Goal: Information Seeking & Learning: Learn about a topic

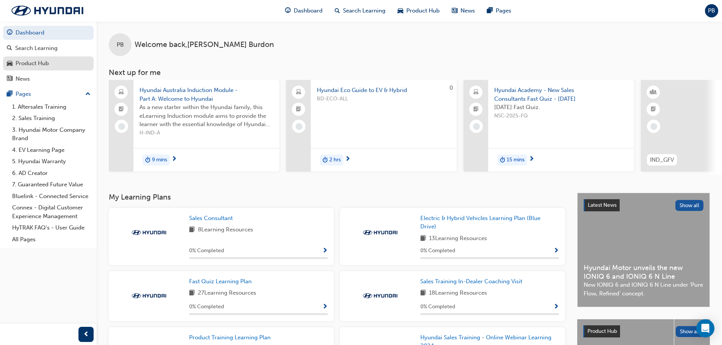
click at [57, 60] on div "Product Hub" at bounding box center [48, 63] width 83 height 9
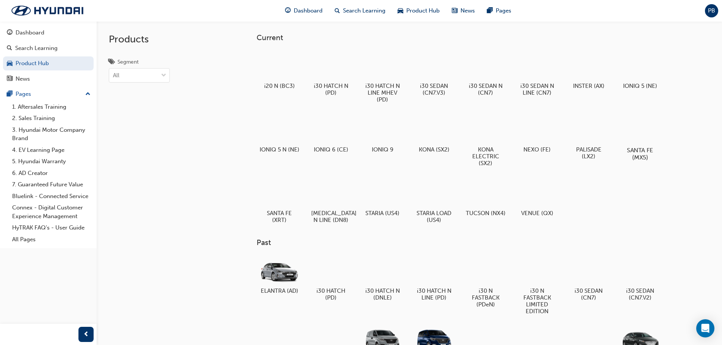
click at [637, 127] on div at bounding box center [640, 128] width 42 height 30
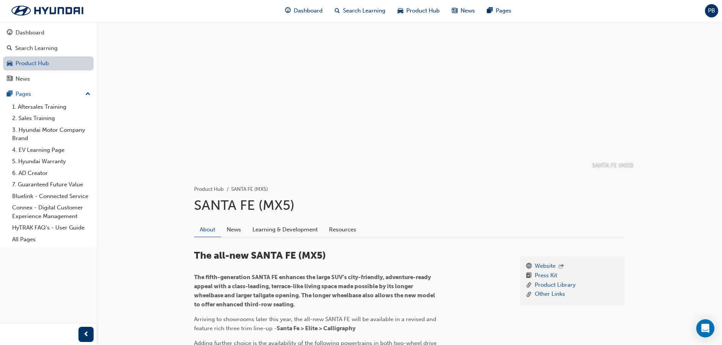
click at [55, 68] on link "Product Hub" at bounding box center [48, 64] width 91 height 14
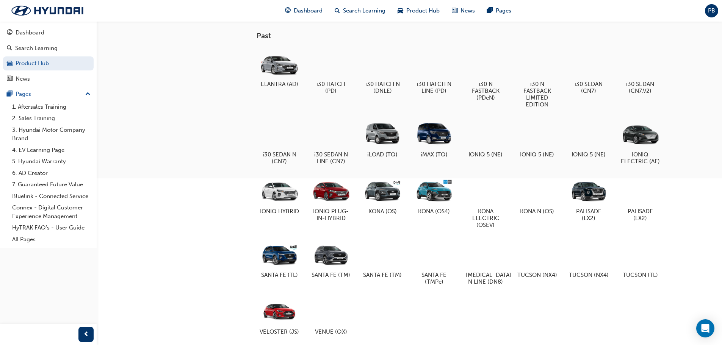
scroll to position [237, 0]
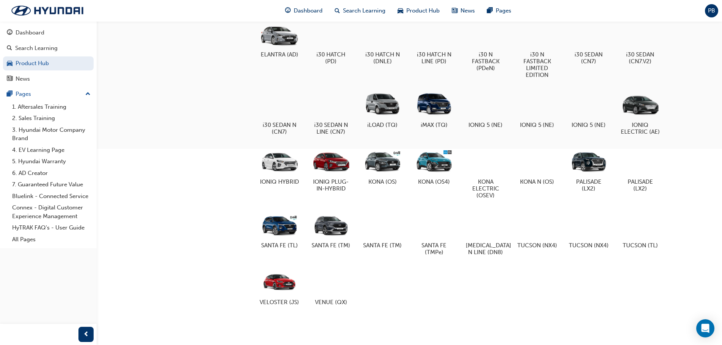
click at [560, 284] on div "ELANTRA (AD) i30 HATCH (PD) i30 HATCH N (DNLE) i30 HATCH N LINE (PD) i30 N FAST…" at bounding box center [472, 166] width 431 height 298
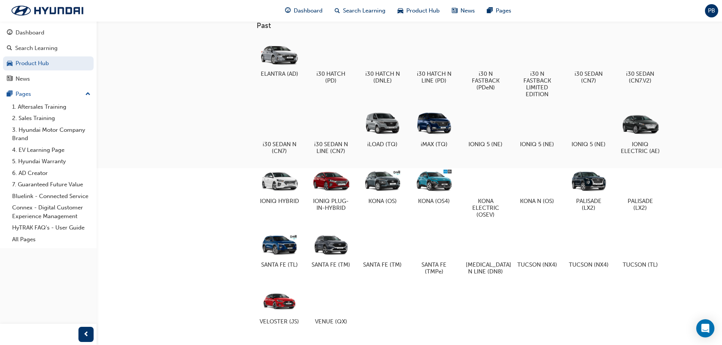
scroll to position [199, 0]
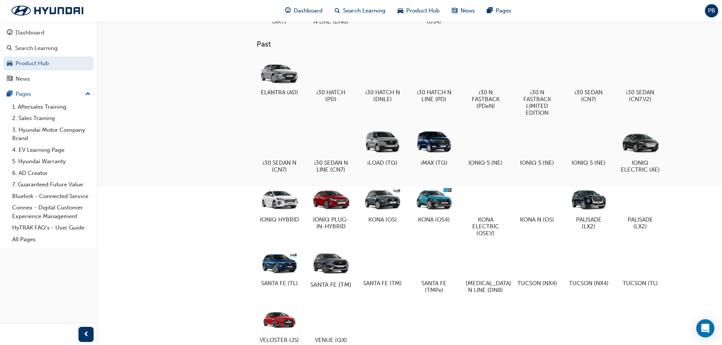
click at [339, 261] on div at bounding box center [331, 263] width 42 height 30
